Goal: Register for event/course

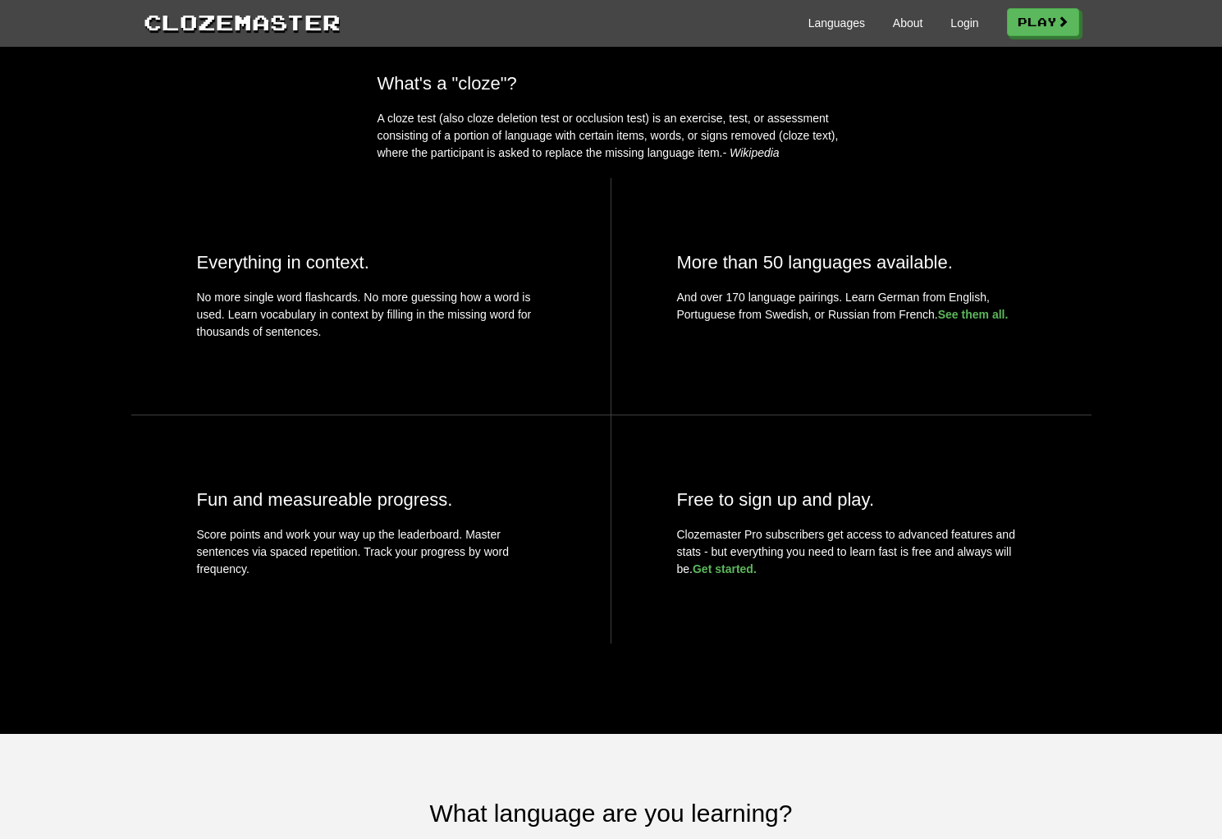
scroll to position [575, 0]
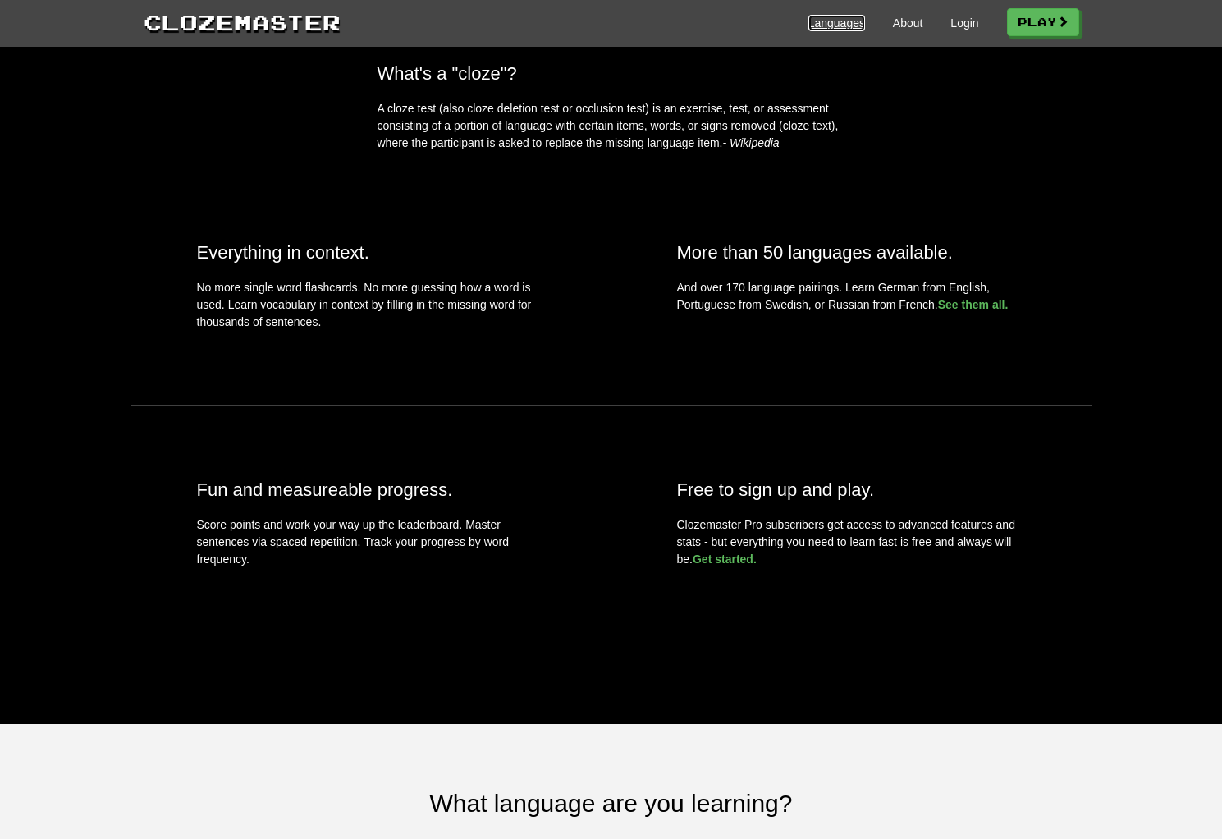
click at [833, 29] on link "Languages" at bounding box center [837, 23] width 57 height 16
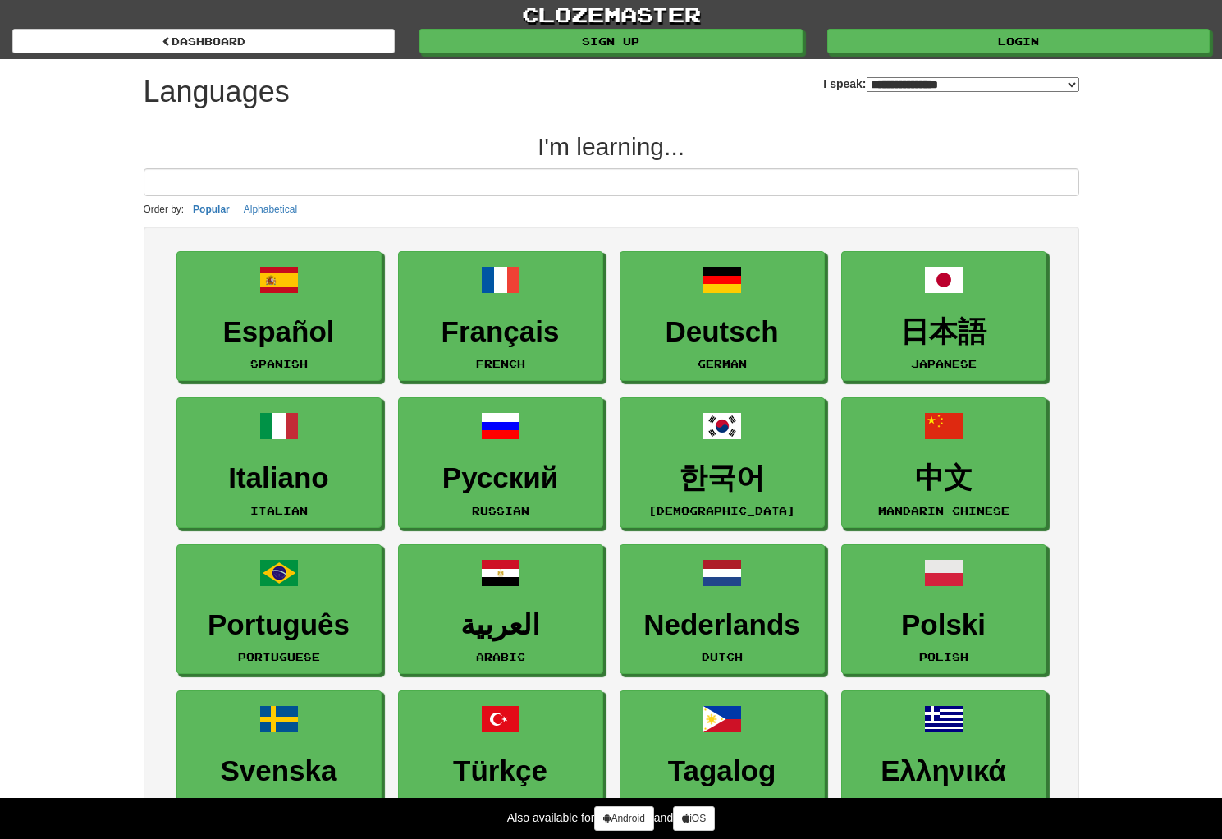
select select "*******"
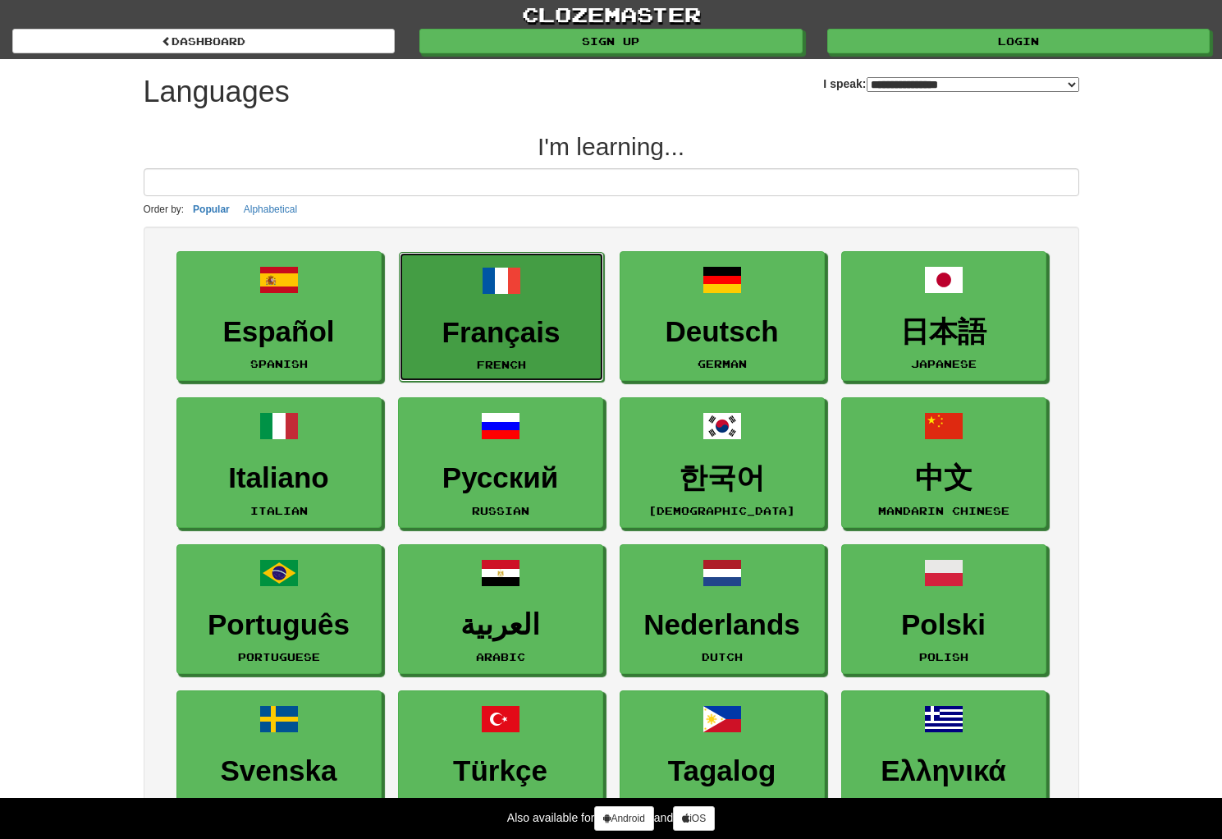
click at [492, 334] on h3 "Français" at bounding box center [501, 333] width 187 height 32
